Goal: Navigation & Orientation: Find specific page/section

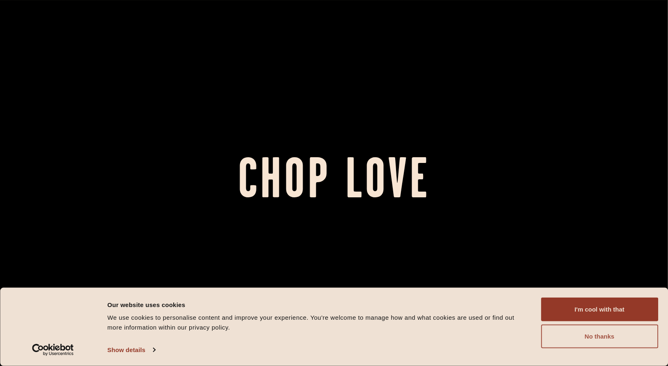
click at [597, 331] on button "No thanks" at bounding box center [599, 337] width 117 height 24
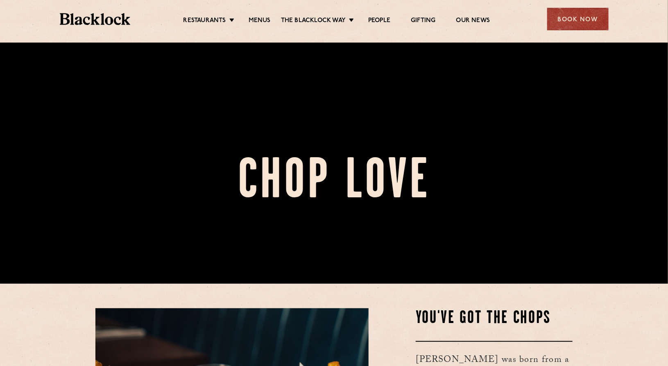
scroll to position [82, 0]
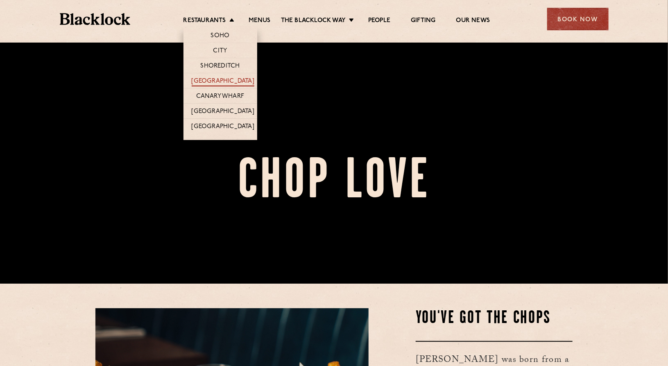
click at [231, 81] on link "[GEOGRAPHIC_DATA]" at bounding box center [223, 81] width 63 height 9
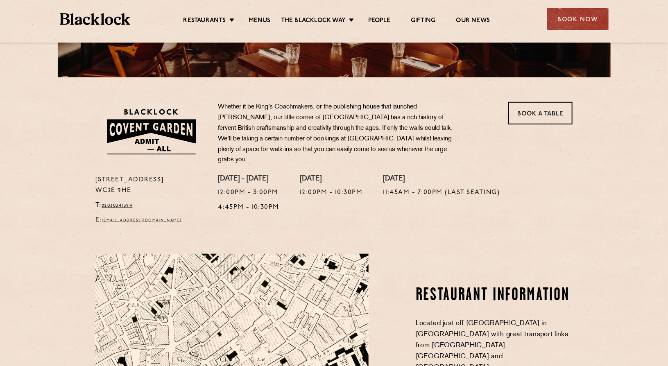
scroll to position [218, 0]
click at [263, 20] on link "Menus" at bounding box center [260, 21] width 22 height 9
